Goal: Task Accomplishment & Management: Manage account settings

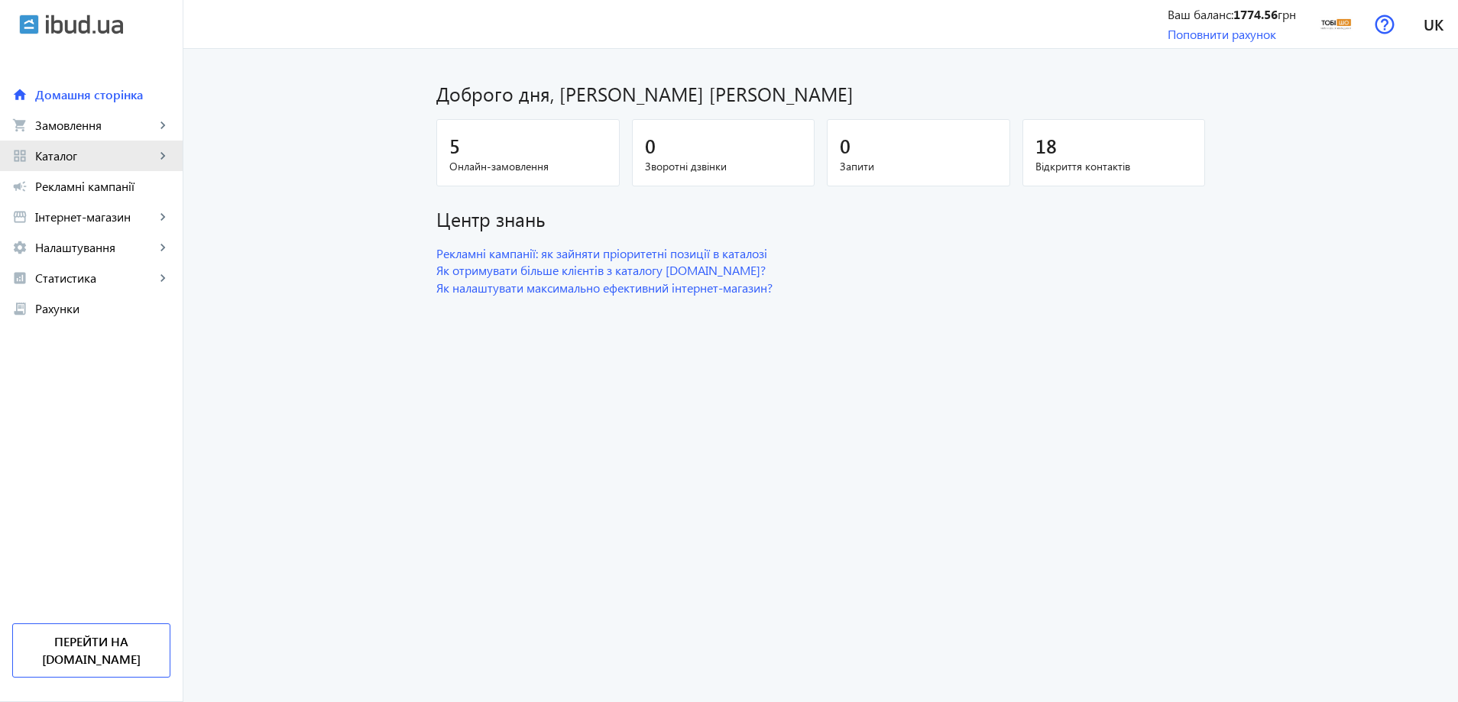
drag, startPoint x: 74, startPoint y: 141, endPoint x: 73, endPoint y: 149, distance: 8.5
click at [75, 145] on link "grid_view Каталог keyboard_arrow_right" at bounding box center [91, 156] width 183 height 31
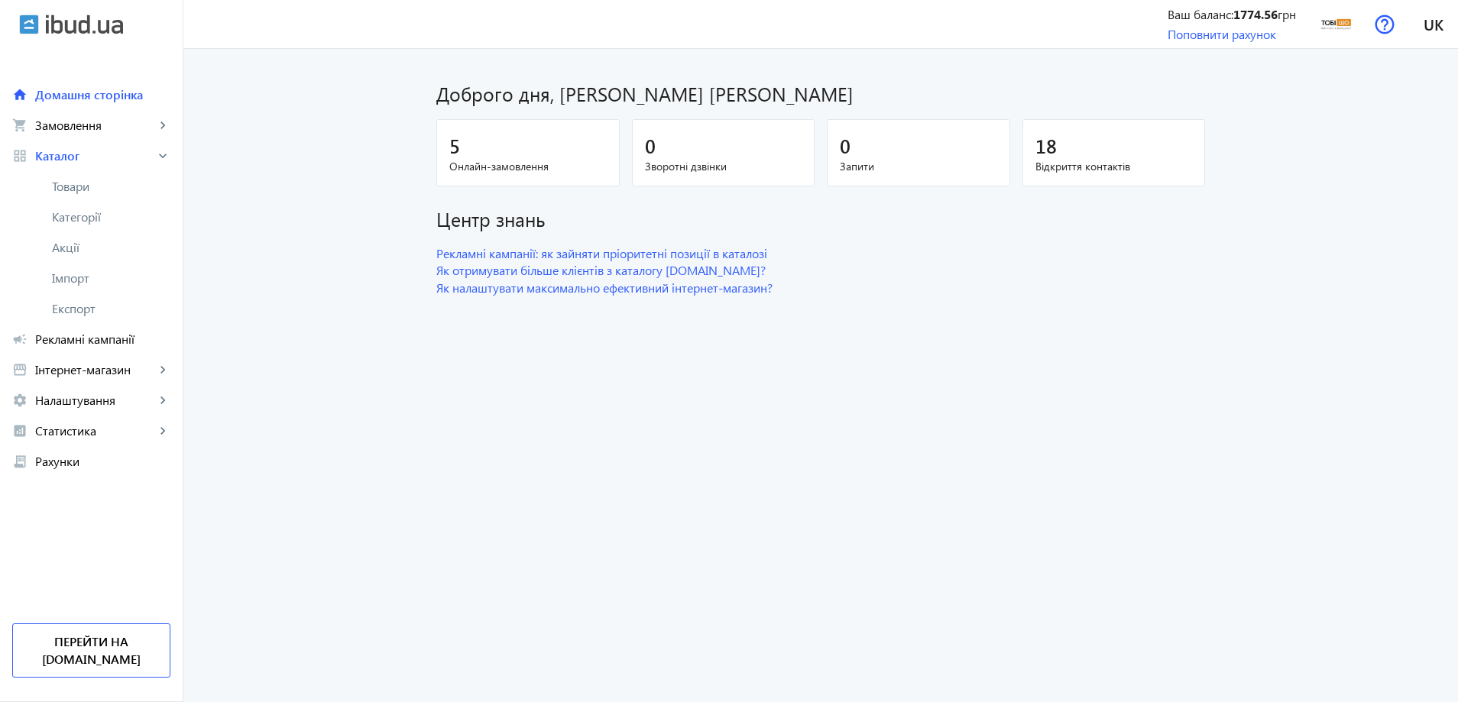
click at [73, 172] on link "Товари" at bounding box center [91, 186] width 183 height 31
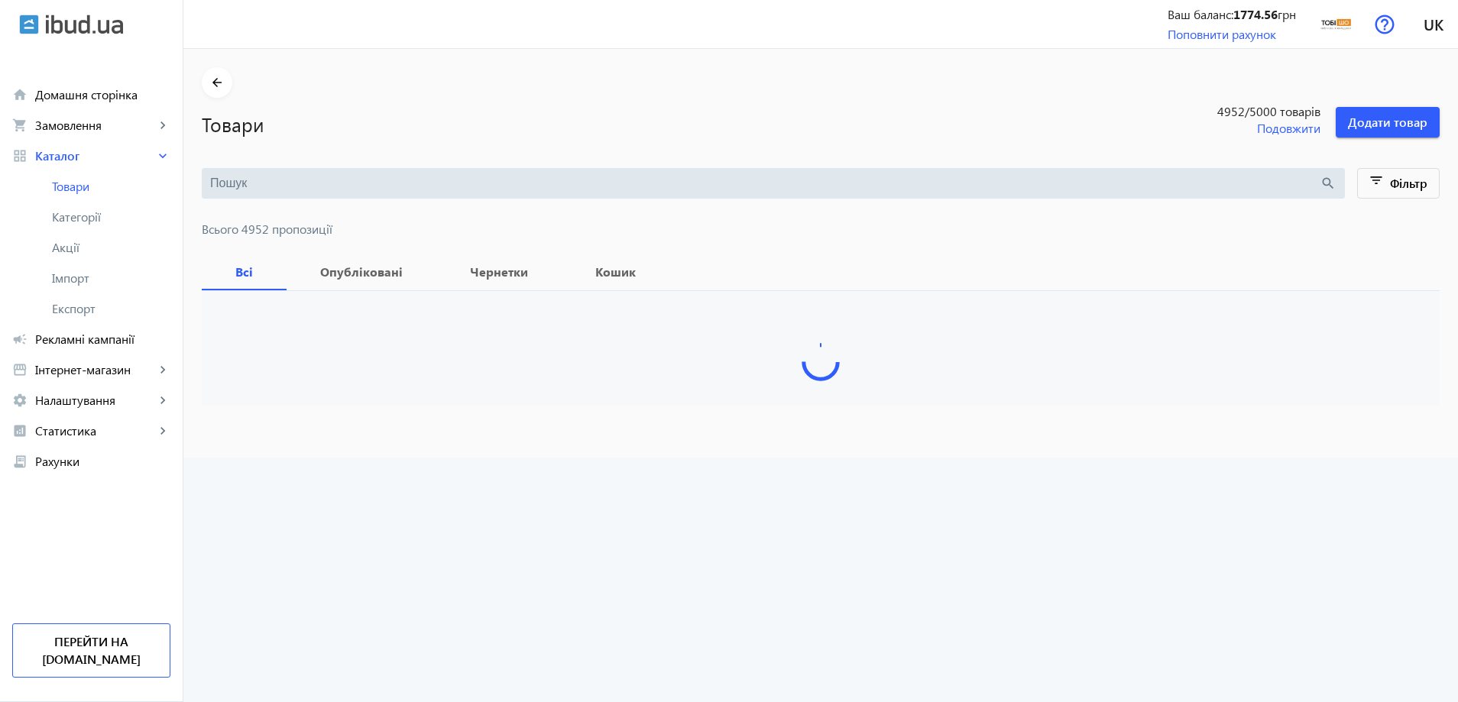
drag, startPoint x: 269, startPoint y: 184, endPoint x: 258, endPoint y: 178, distance: 12.3
click at [269, 184] on input "search" at bounding box center [765, 183] width 1110 height 17
paste input "Verdon/S12/160/32v"
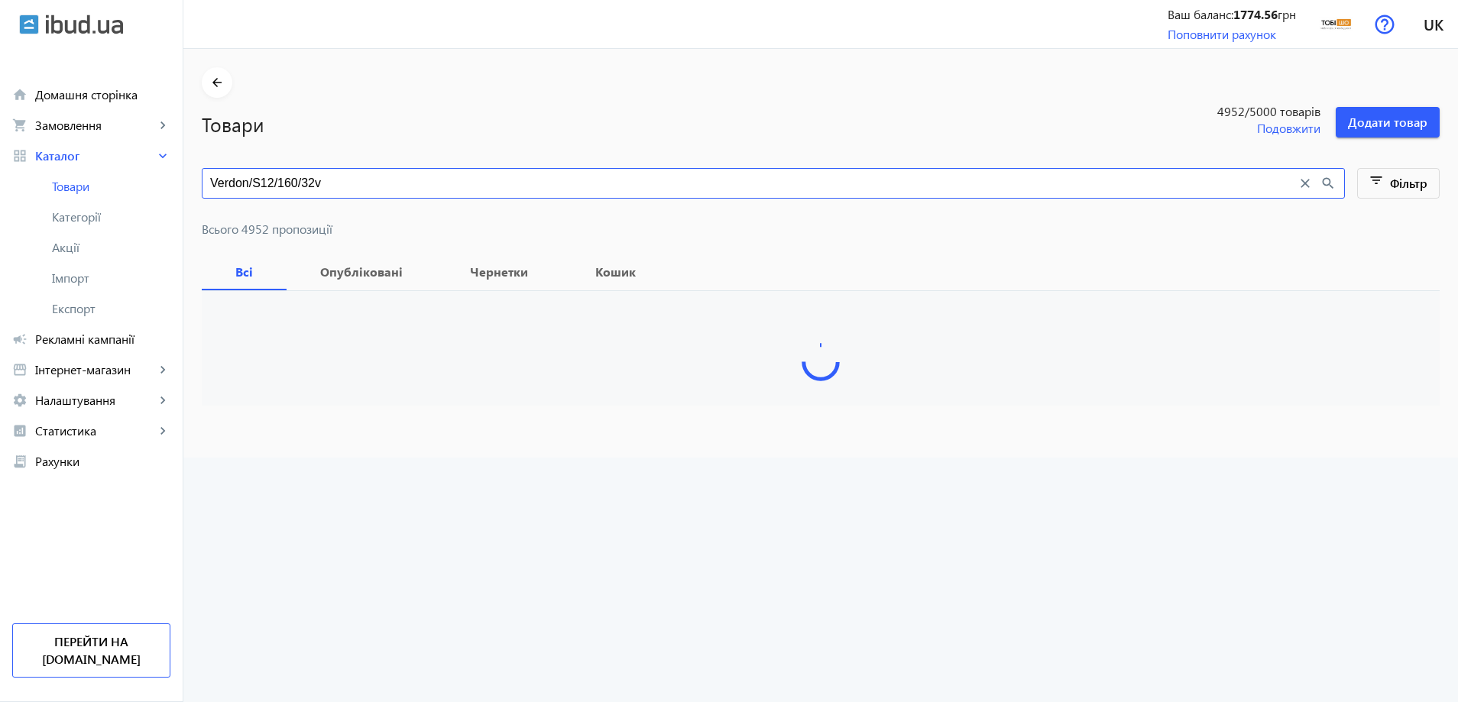
type input "Verdon/S12/160/32v"
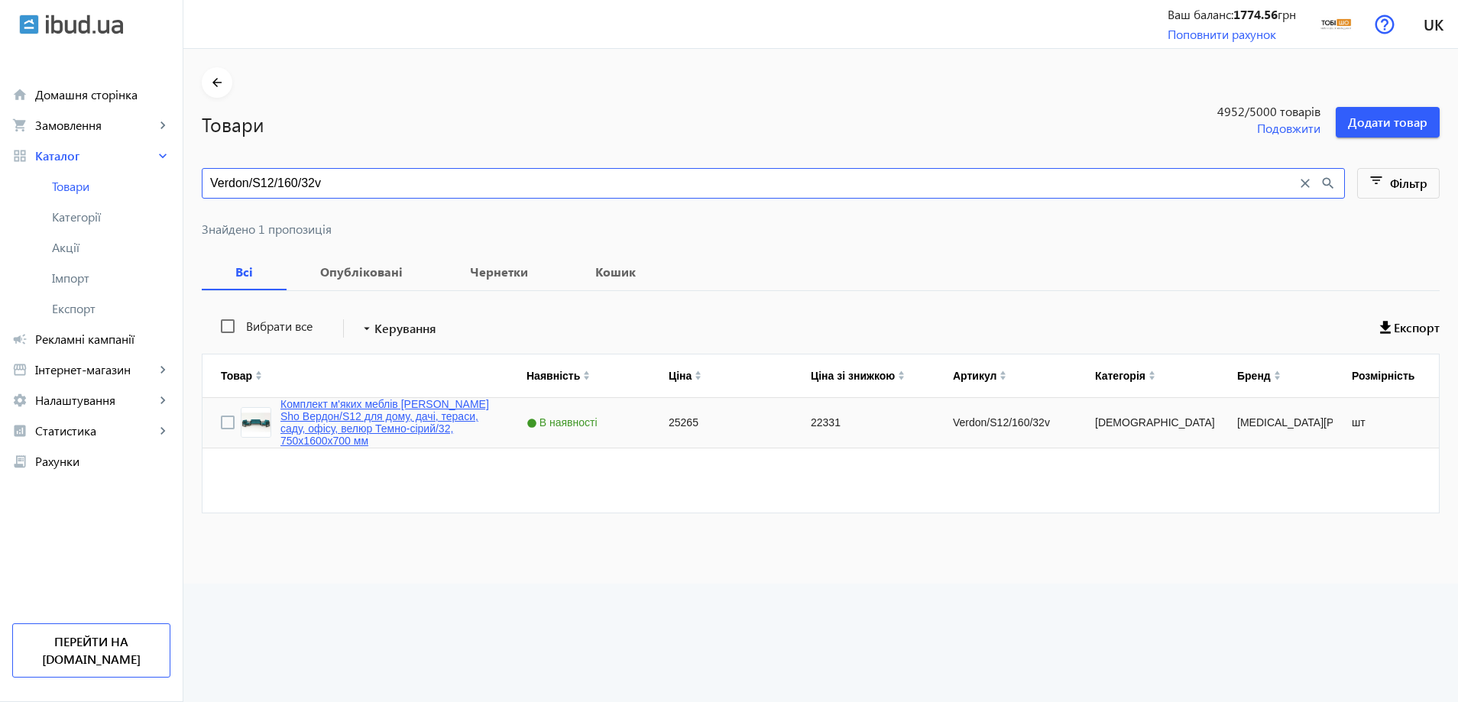
click at [310, 420] on link "Комплект м'яких меблів [PERSON_NAME] Sho Вердон/S12 для дому, дачі, тераси, сад…" at bounding box center [385, 422] width 209 height 49
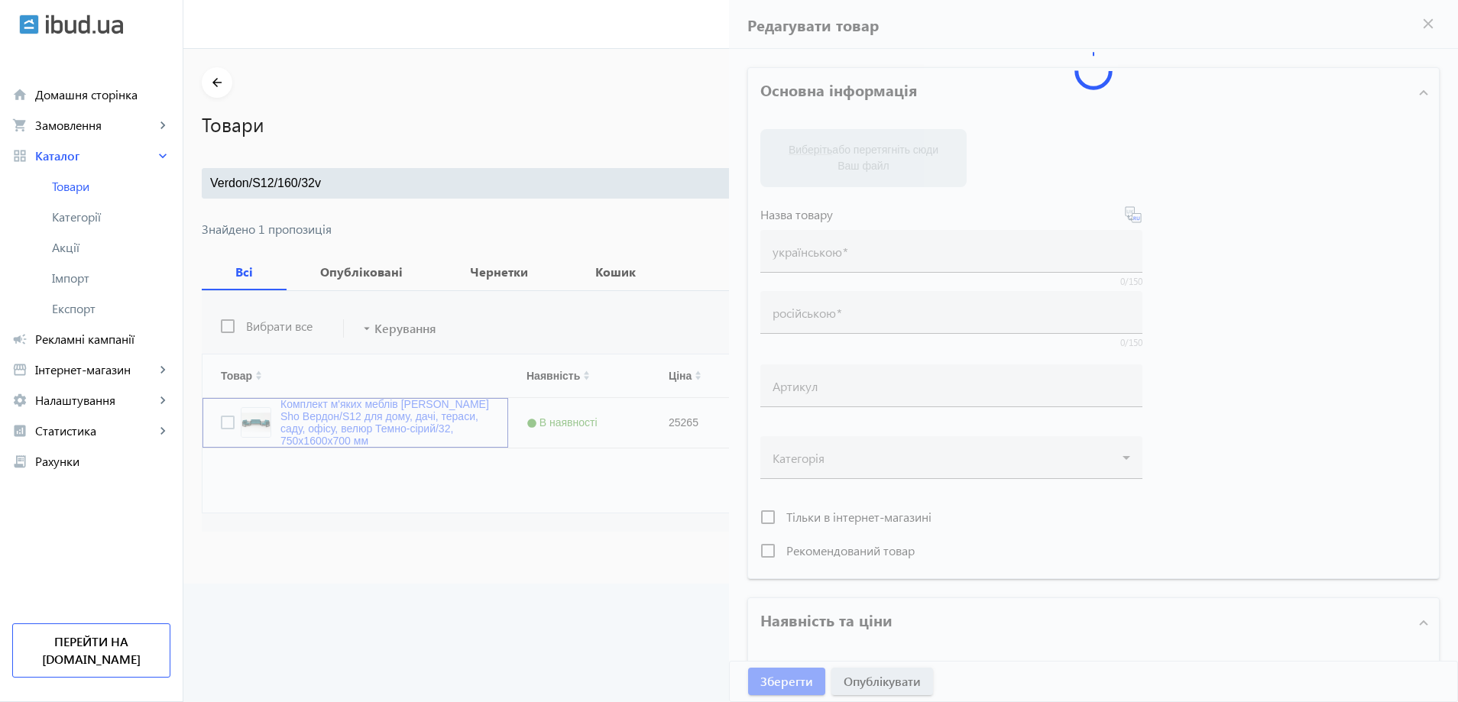
type input "Комплект м'яких меблів [PERSON_NAME] Sho Вердон/S12 для дому, дачі, тераси, сад…"
type input "Комплект металлической мебели [PERSON_NAME] Sho Лаверо/S10 с мягкими подушками …"
type input "Verdon/S12/160/32v"
type input "25265"
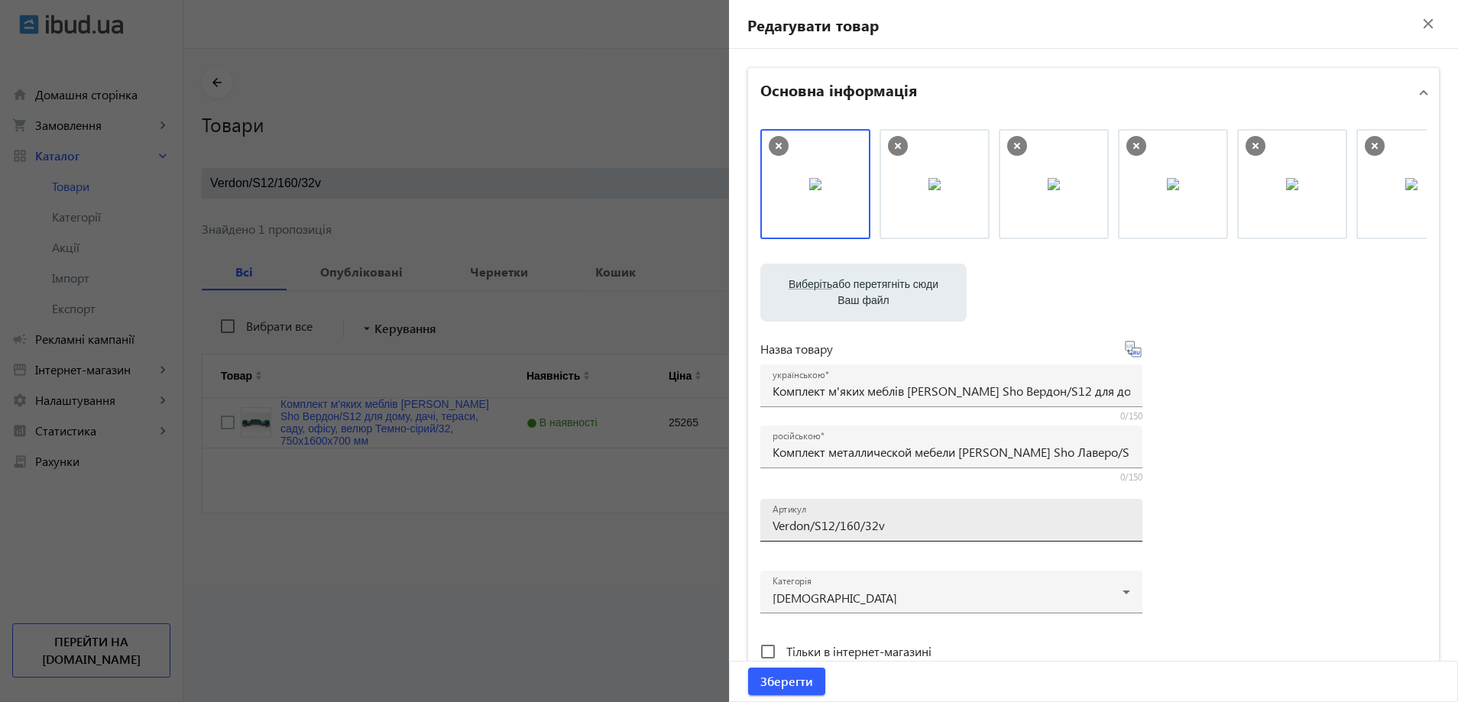
click at [899, 533] on input "Verdon/S12/160/32v" at bounding box center [952, 525] width 358 height 16
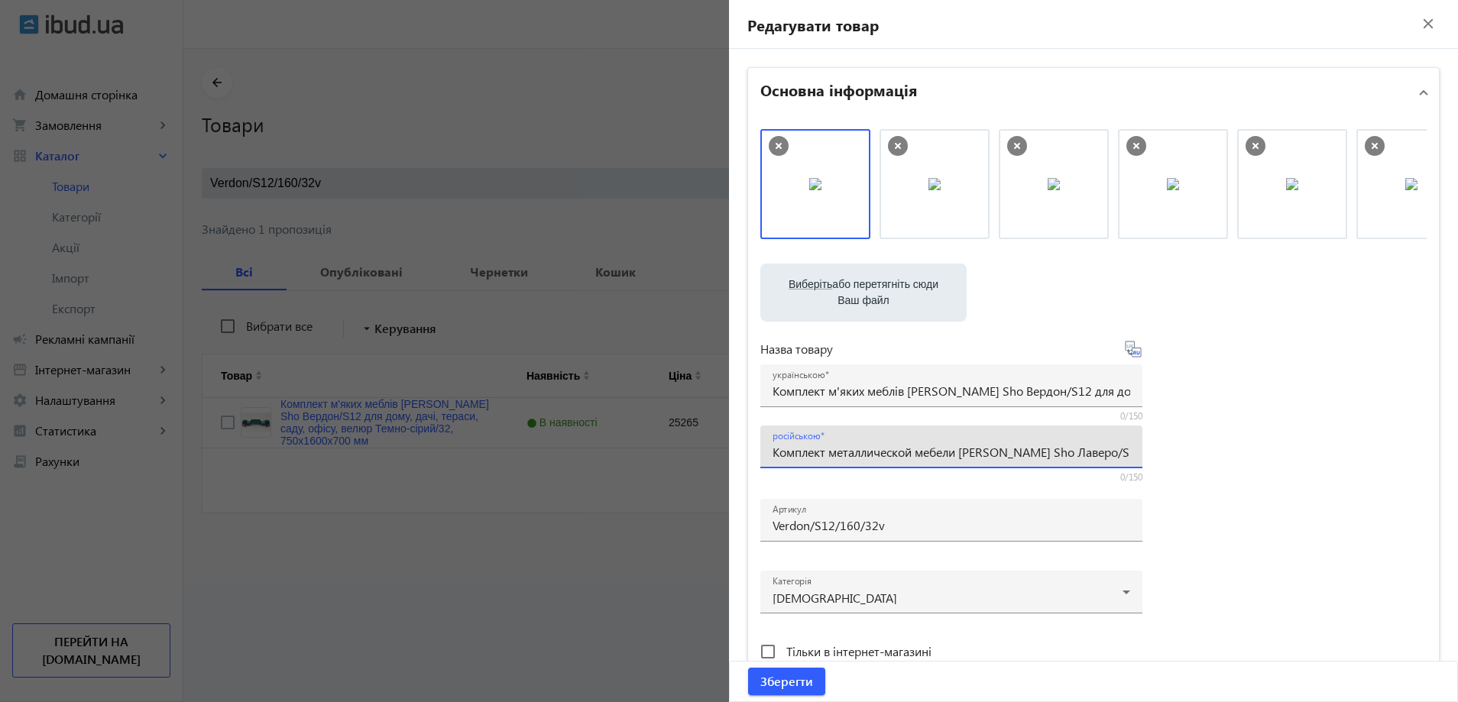
click at [862, 447] on input "Комплект металлической мебели [PERSON_NAME] Sho Лаверо/S10 с мягкими подушками …" at bounding box center [952, 452] width 358 height 16
click at [878, 523] on input "Verdon/S12/160/32v" at bounding box center [952, 525] width 358 height 16
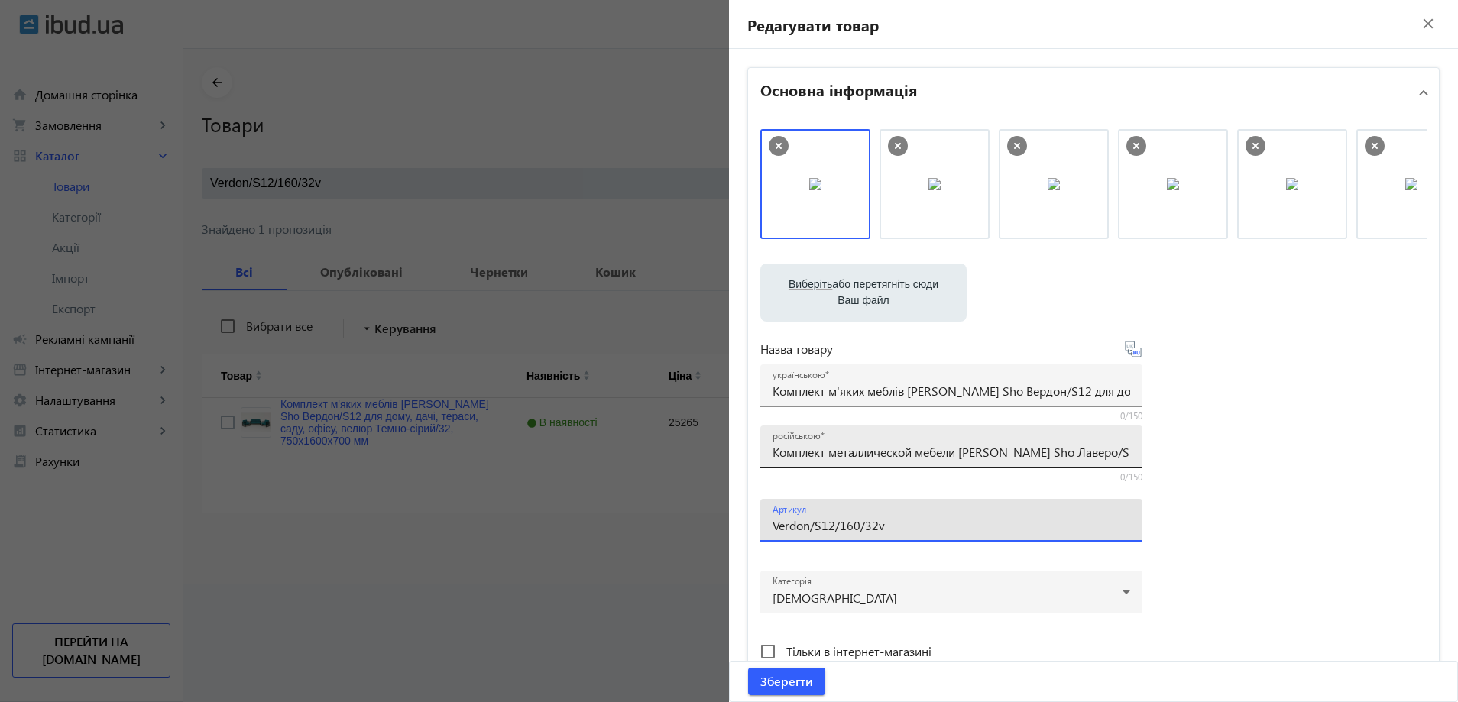
paste input "Lavero/S10/160/16r"
type input "Lavero/S10/160/16r"
click at [791, 389] on input "Комплект м'яких меблів [PERSON_NAME] Sho Вердон/S12 для дому, дачі, тераси, сад…" at bounding box center [952, 391] width 358 height 16
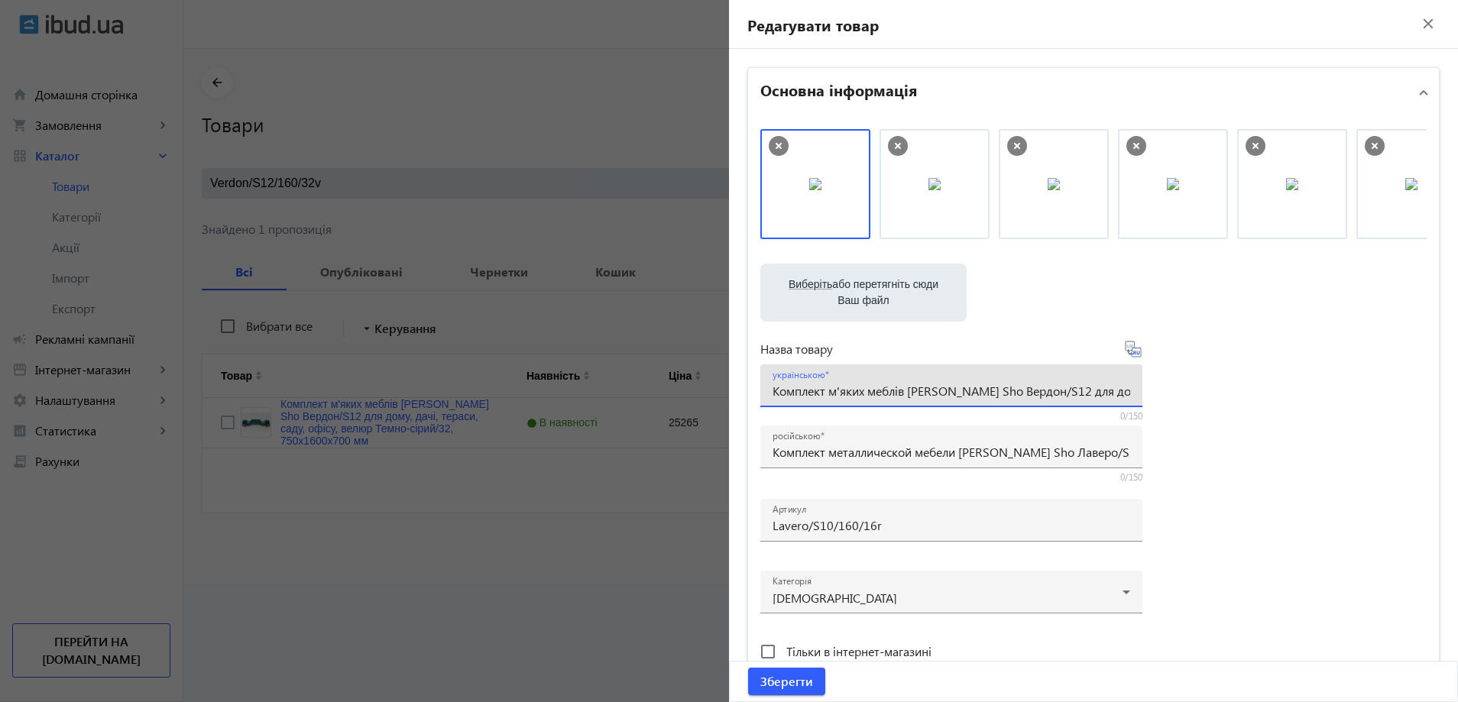
paste input "еталевих меблів [PERSON_NAME] Sho Лаверо/S10 з м'якими подушками рогожка Бірюзо…"
type input "Комплект металевих меблів [PERSON_NAME] Sho Лаверо/S10 з м'якими подушками рого…"
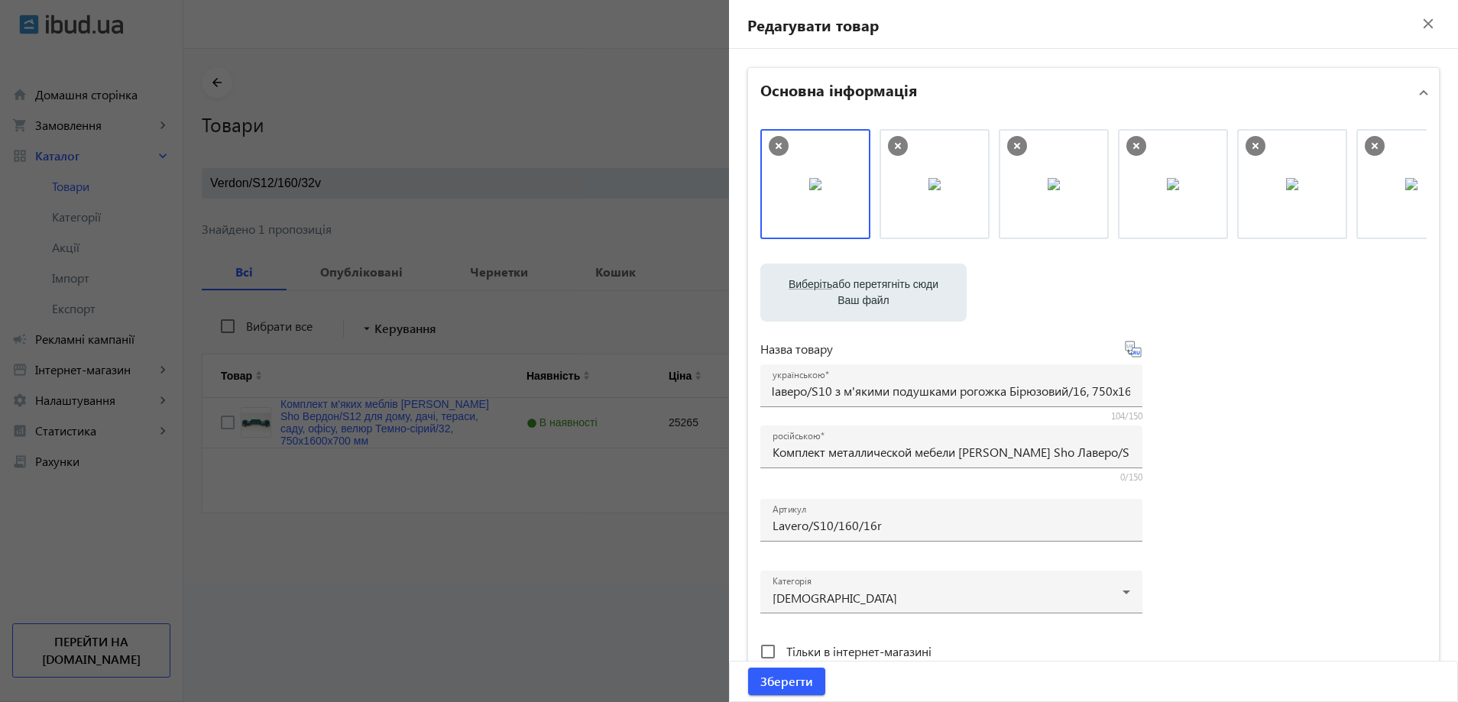
scroll to position [0, 0]
click at [1356, 492] on div "Виберіть або перетягніть сюди Ваш файл 30519689d35ffa311b0338024961925-e2ff8667…" at bounding box center [1094, 415] width 667 height 572
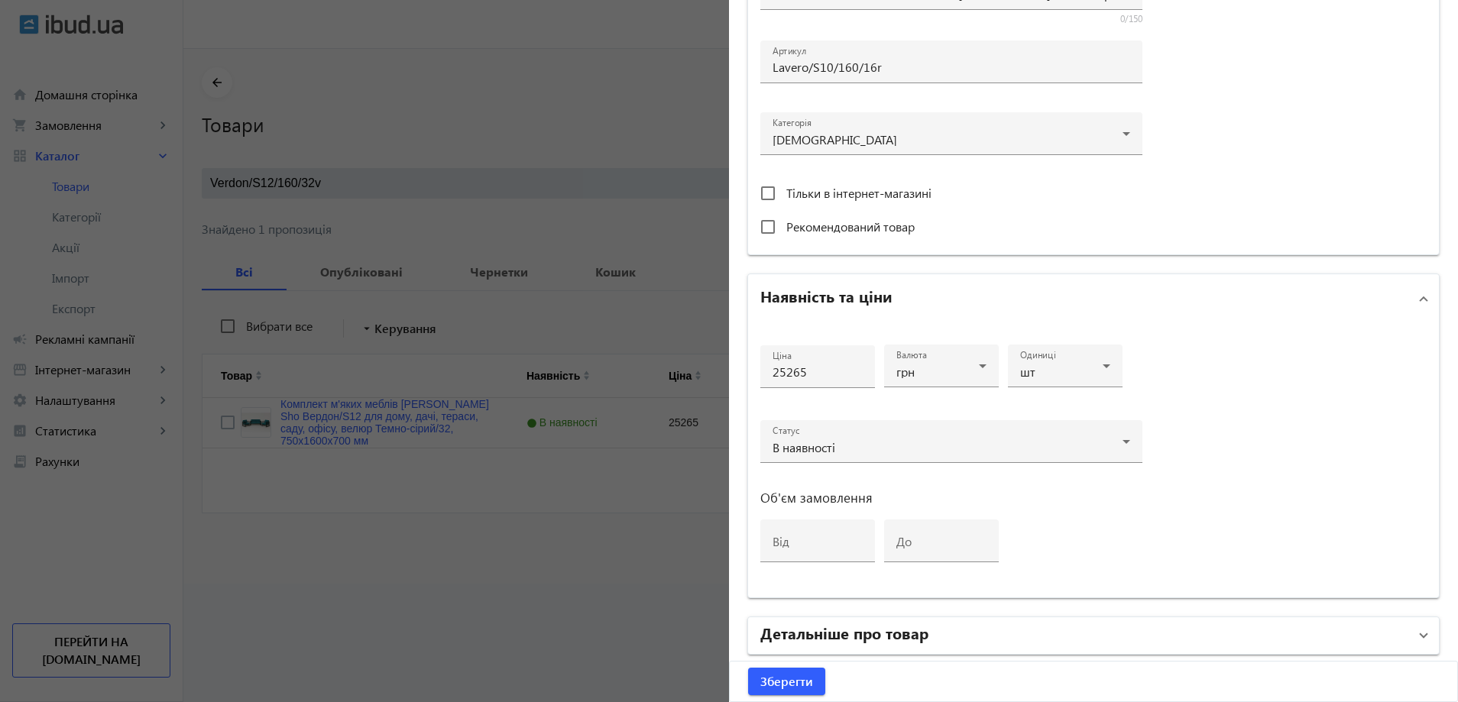
click at [875, 628] on h2 "Детальніше про товар" at bounding box center [845, 632] width 168 height 21
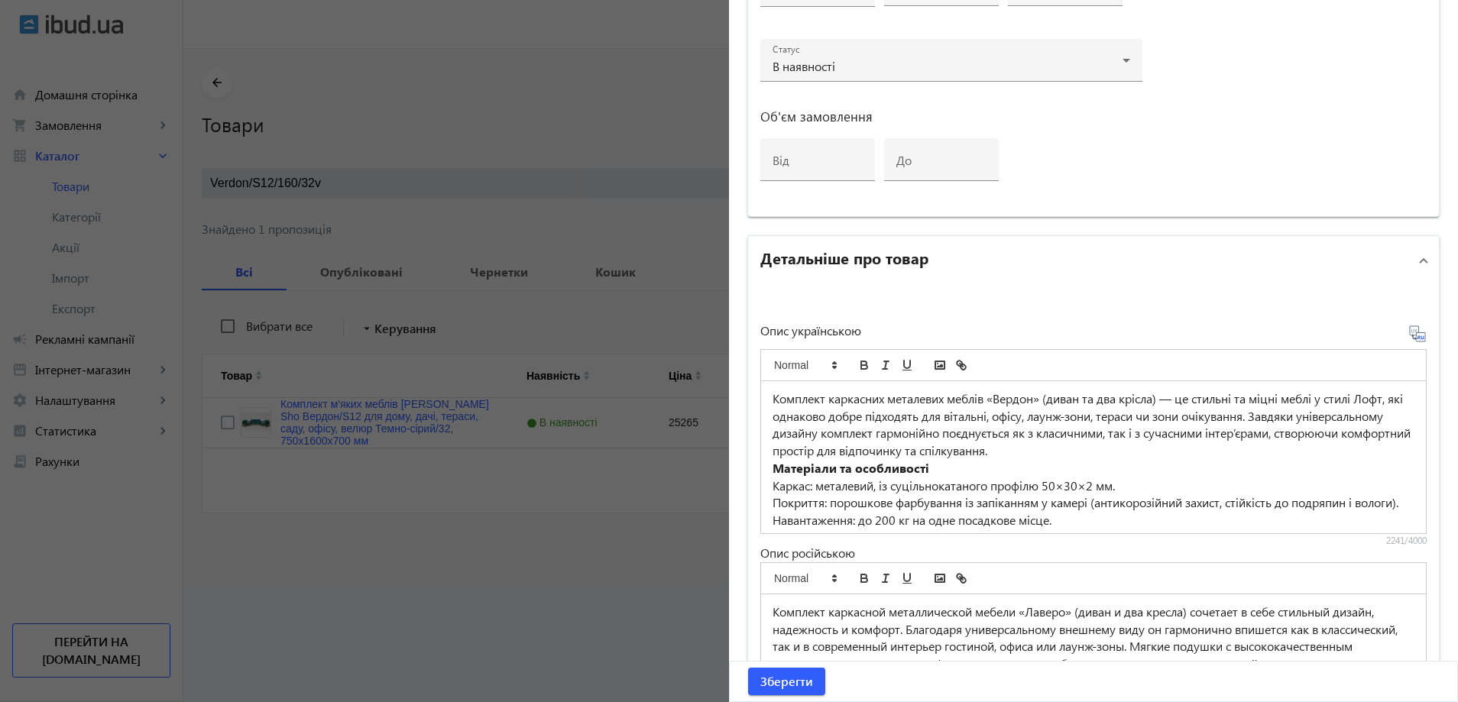
scroll to position [841, 0]
click at [889, 469] on strong "Матеріали та особливості" at bounding box center [851, 467] width 157 height 16
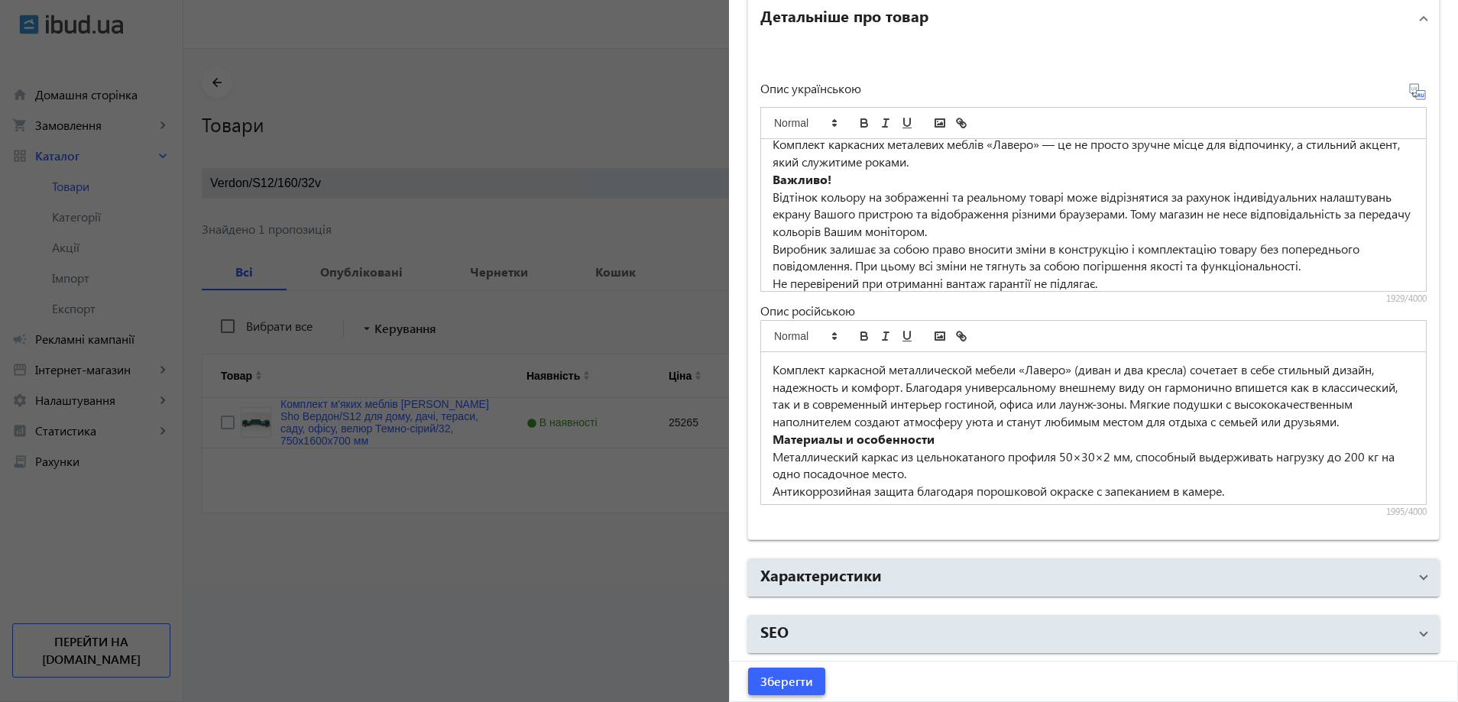
click at [789, 670] on span "submit" at bounding box center [786, 681] width 77 height 37
